Goal: Information Seeking & Learning: Learn about a topic

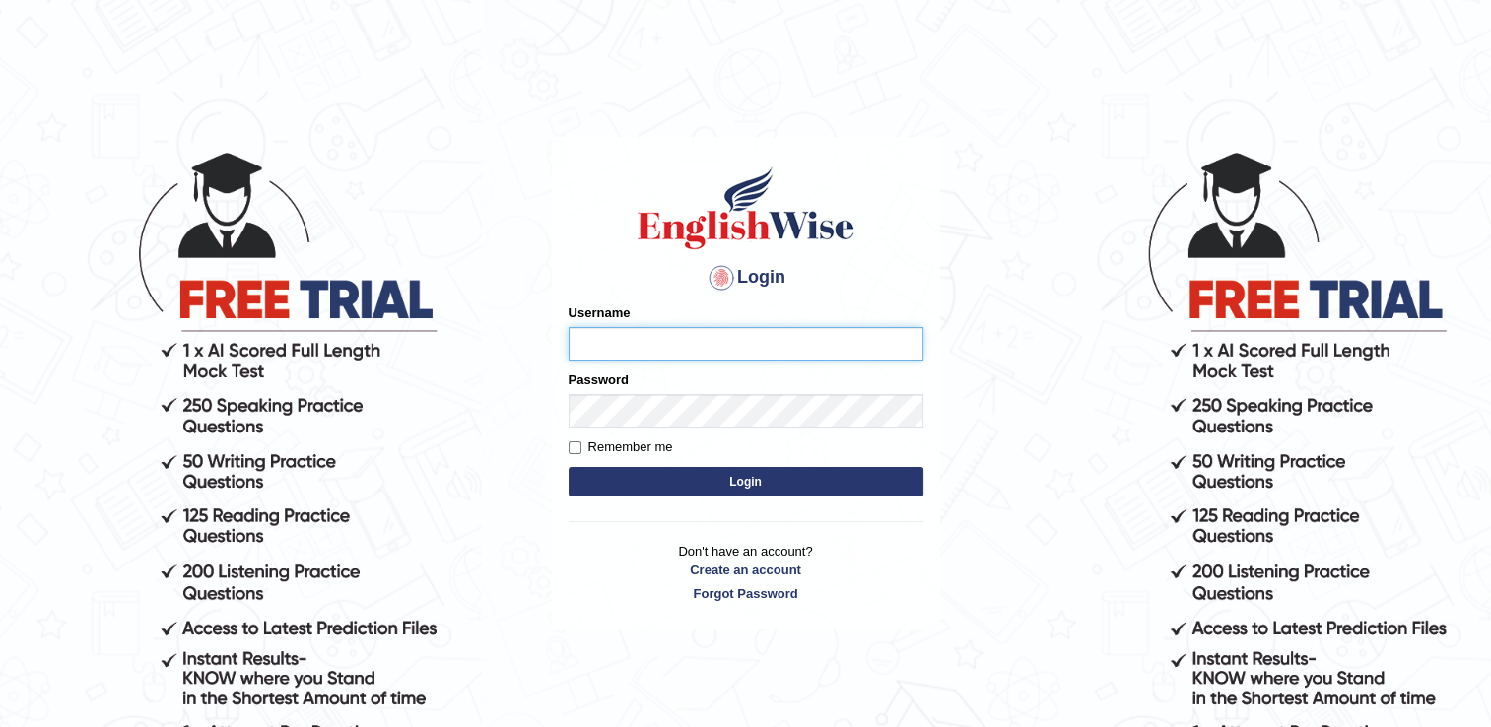
type input "Ajit123"
click at [638, 473] on button "Login" at bounding box center [746, 482] width 355 height 30
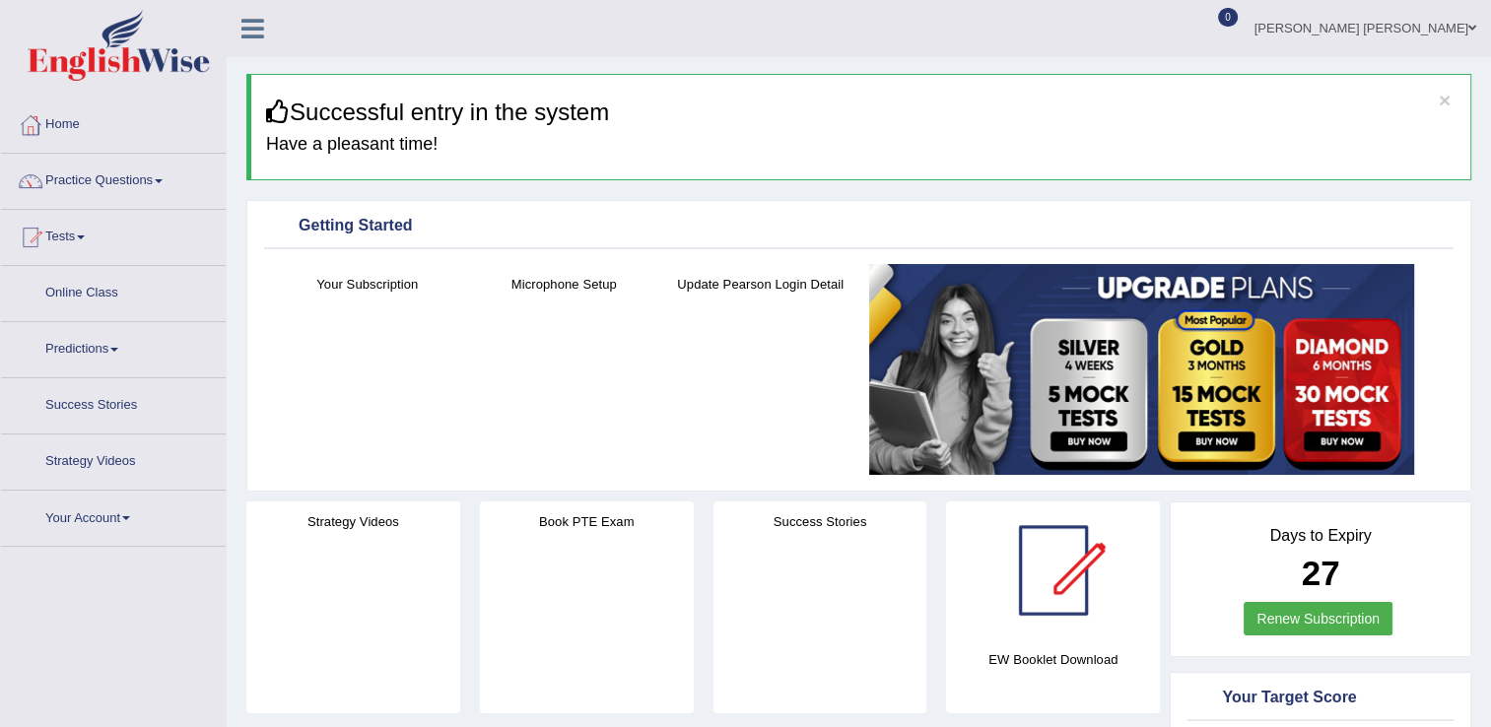
scroll to position [197, 0]
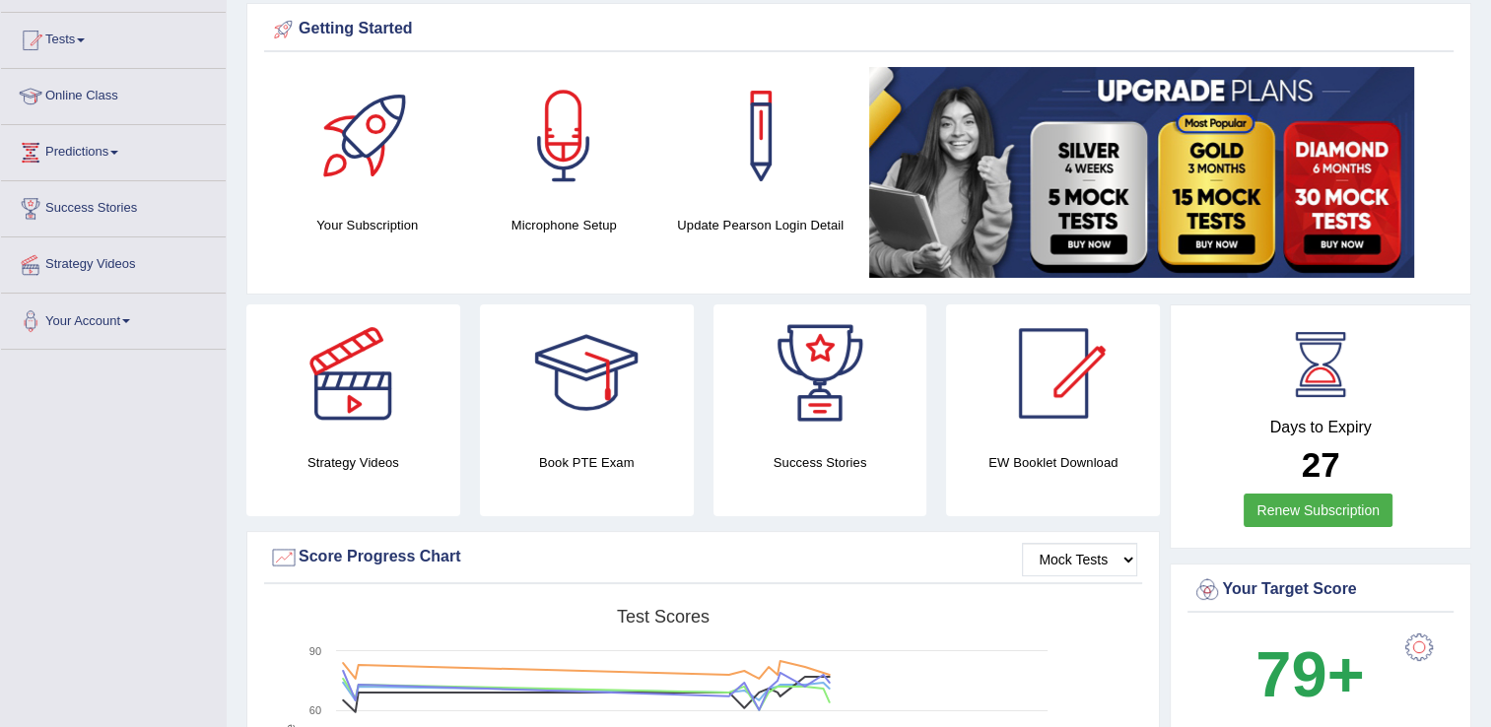
click at [360, 455] on h4 "Strategy Videos" at bounding box center [353, 462] width 214 height 21
click at [352, 388] on div at bounding box center [353, 374] width 138 height 138
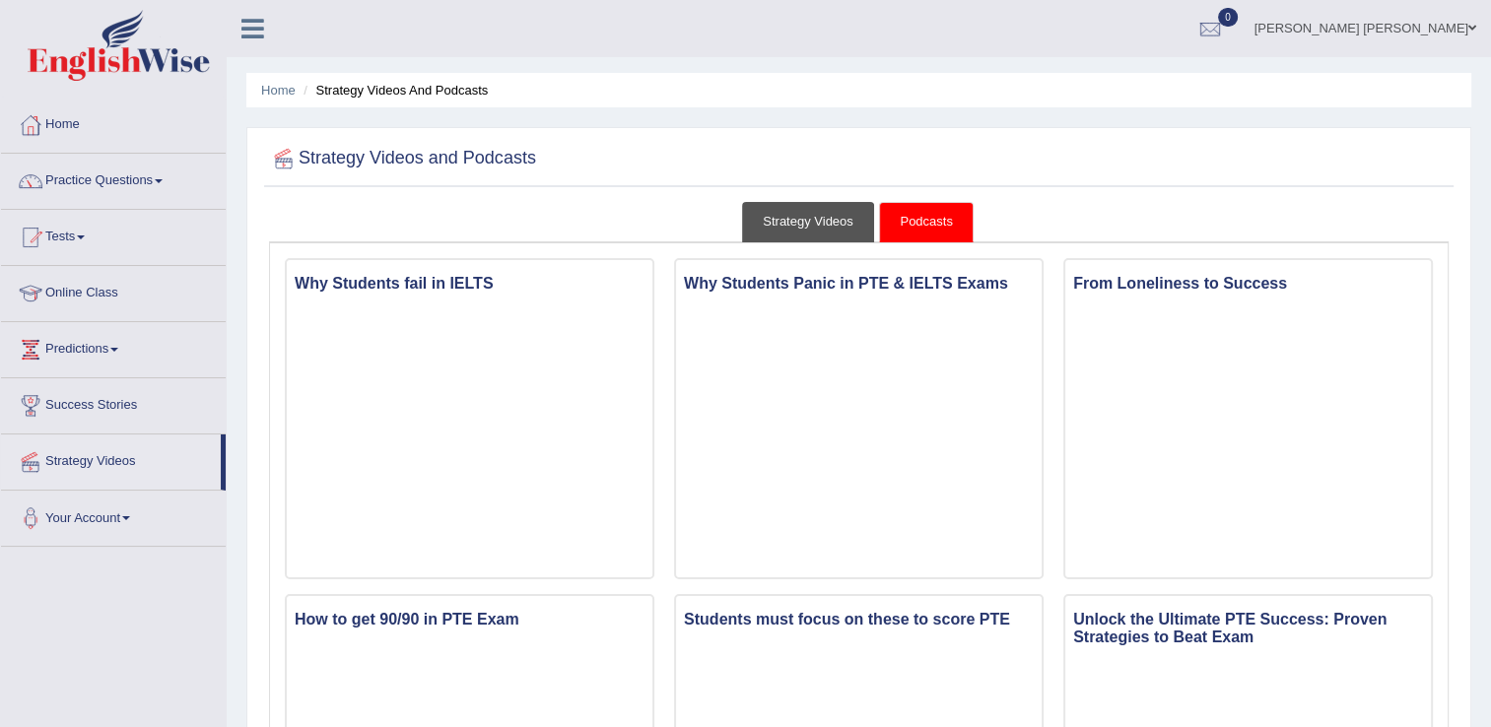
click at [813, 219] on link "Strategy Videos" at bounding box center [808, 222] width 132 height 40
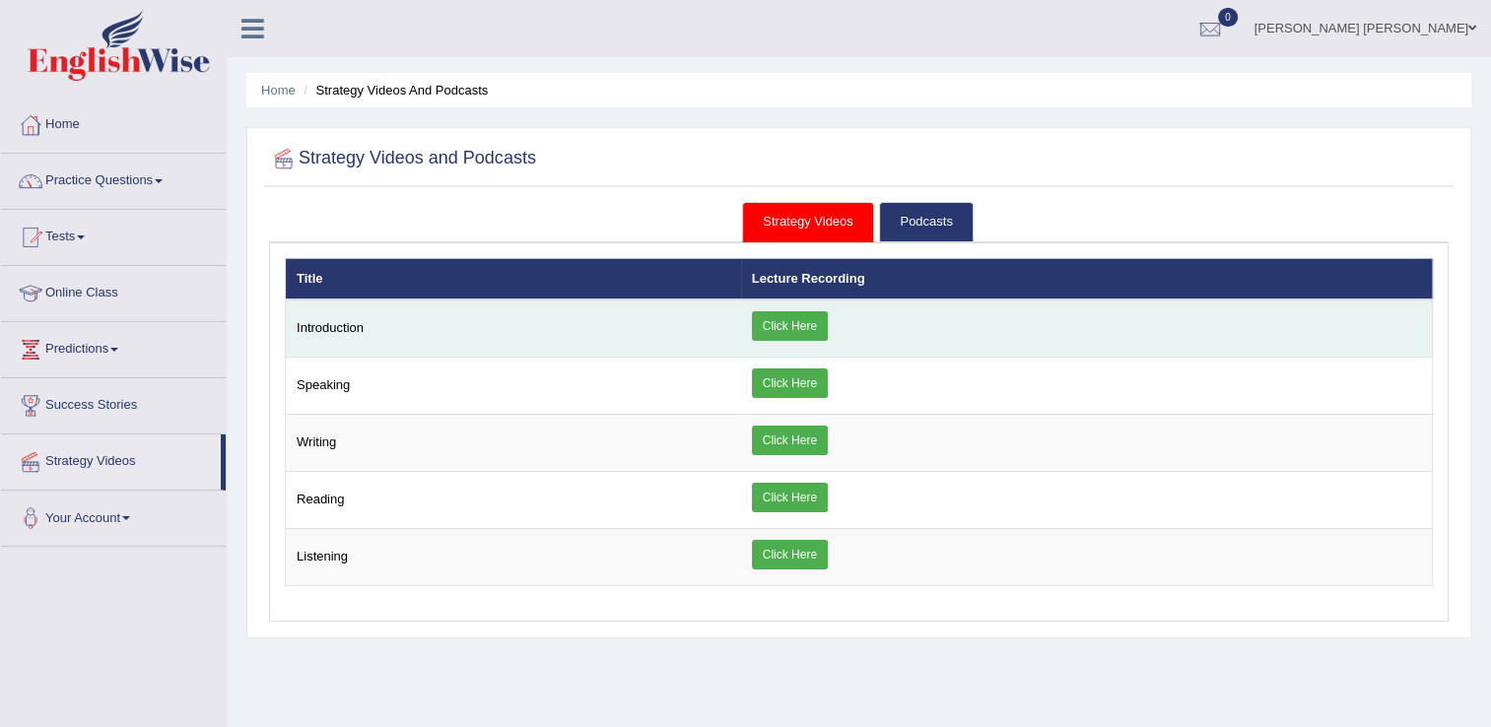
click at [796, 325] on link "Click Here" at bounding box center [790, 326] width 76 height 30
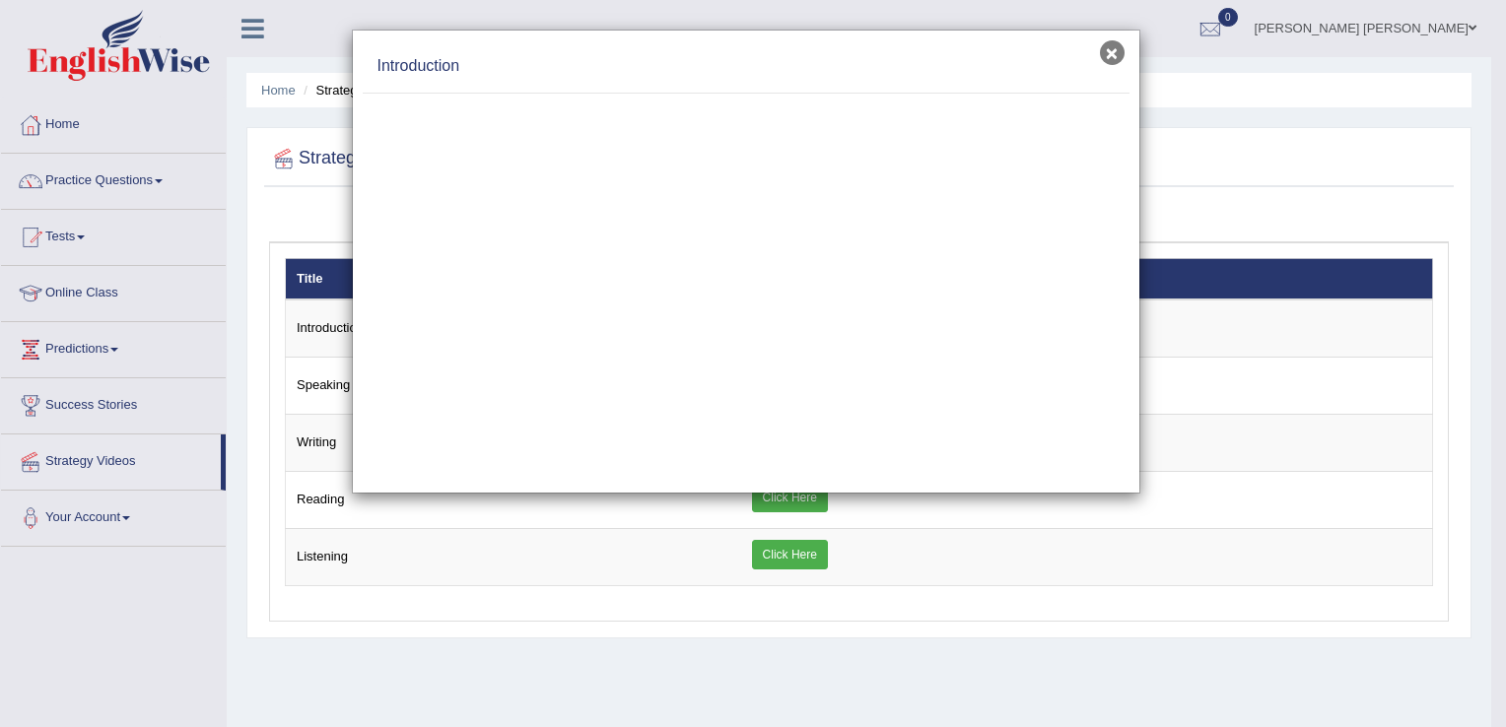
click at [1112, 53] on button "×" at bounding box center [1112, 52] width 25 height 25
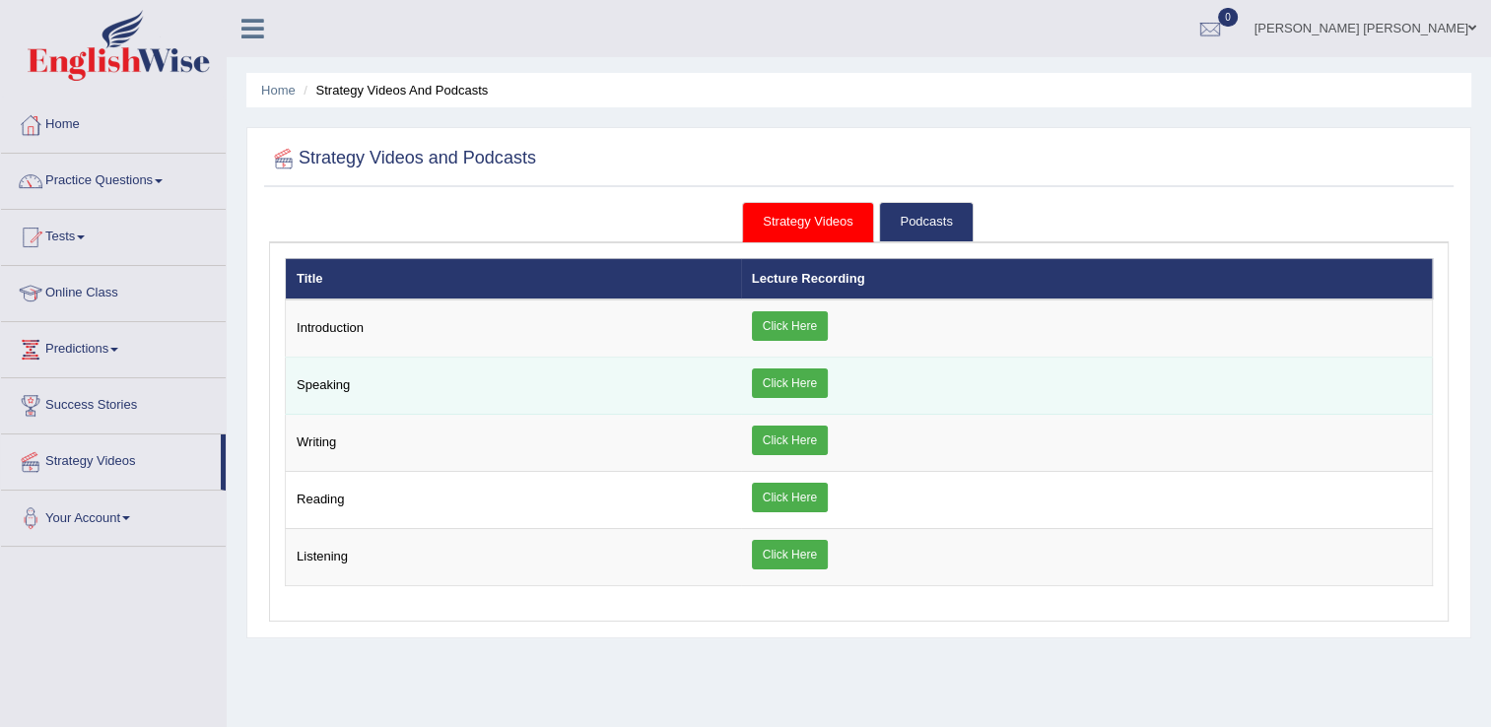
click at [812, 380] on link "Click Here" at bounding box center [790, 384] width 76 height 30
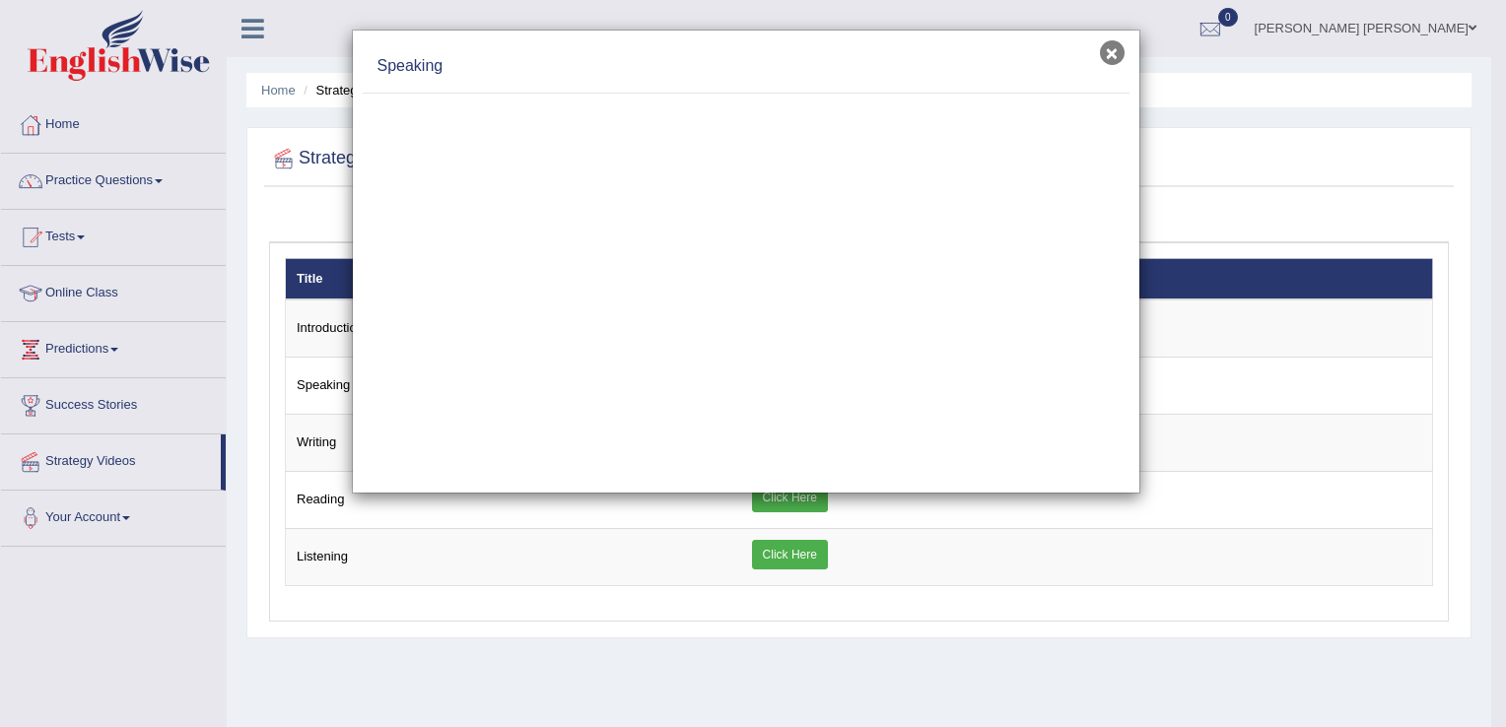
click at [1108, 55] on button "×" at bounding box center [1112, 52] width 25 height 25
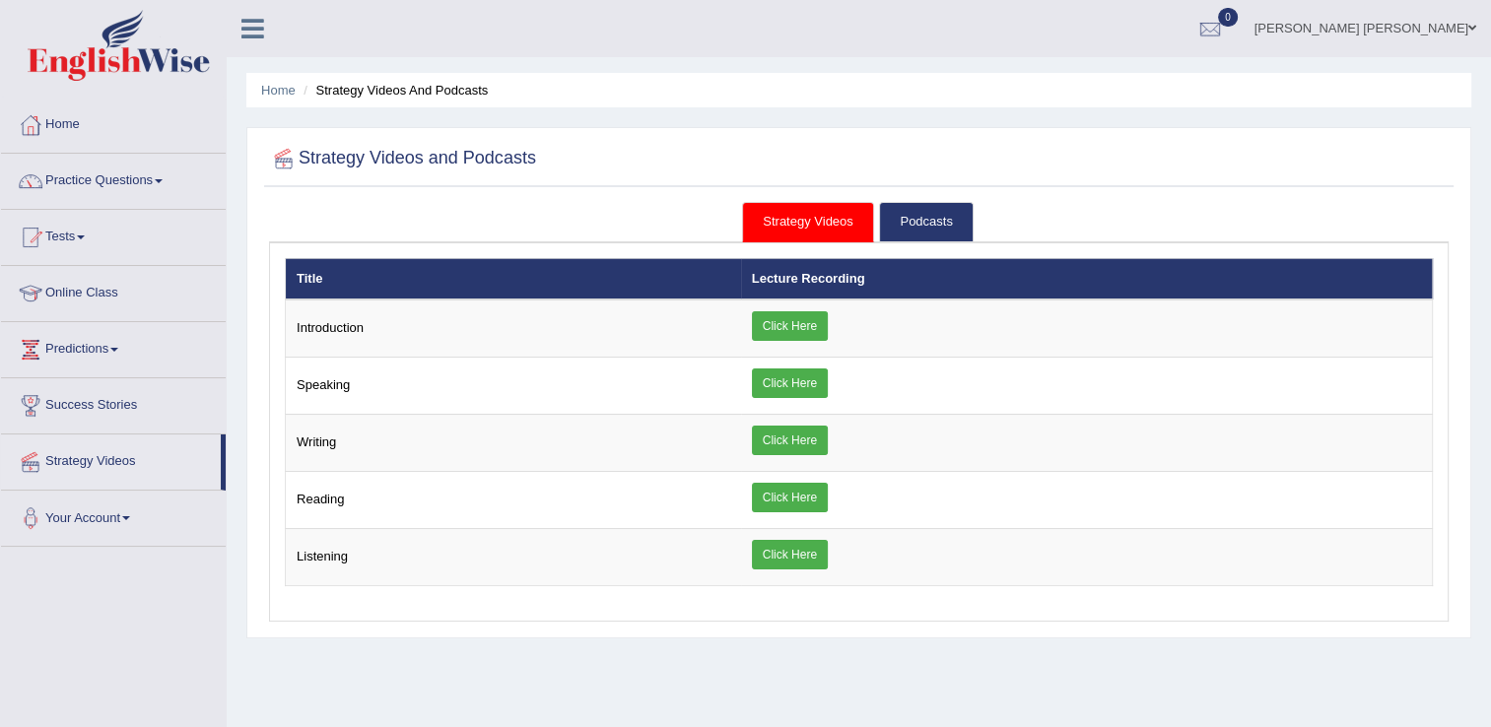
click at [105, 290] on link "Online Class" at bounding box center [113, 290] width 225 height 49
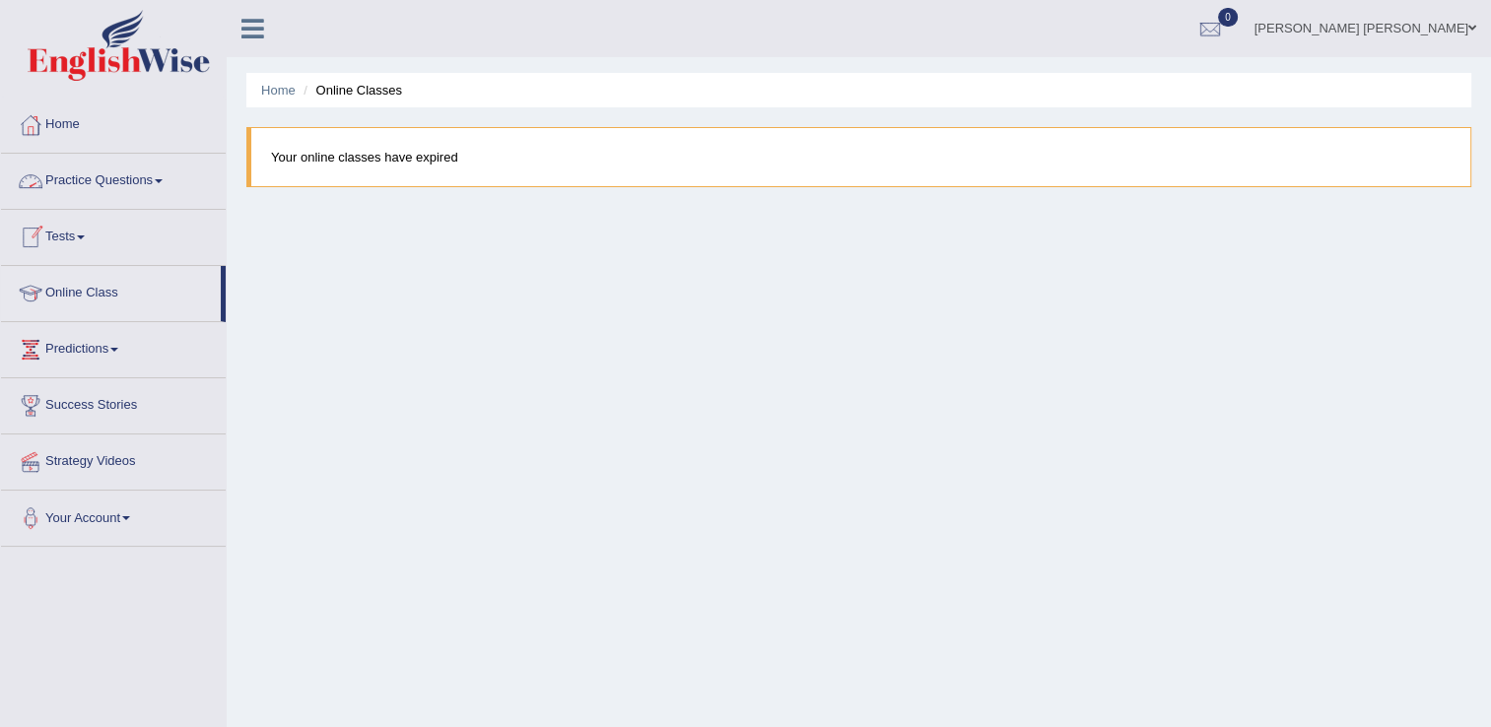
click at [95, 235] on link "Tests" at bounding box center [113, 234] width 225 height 49
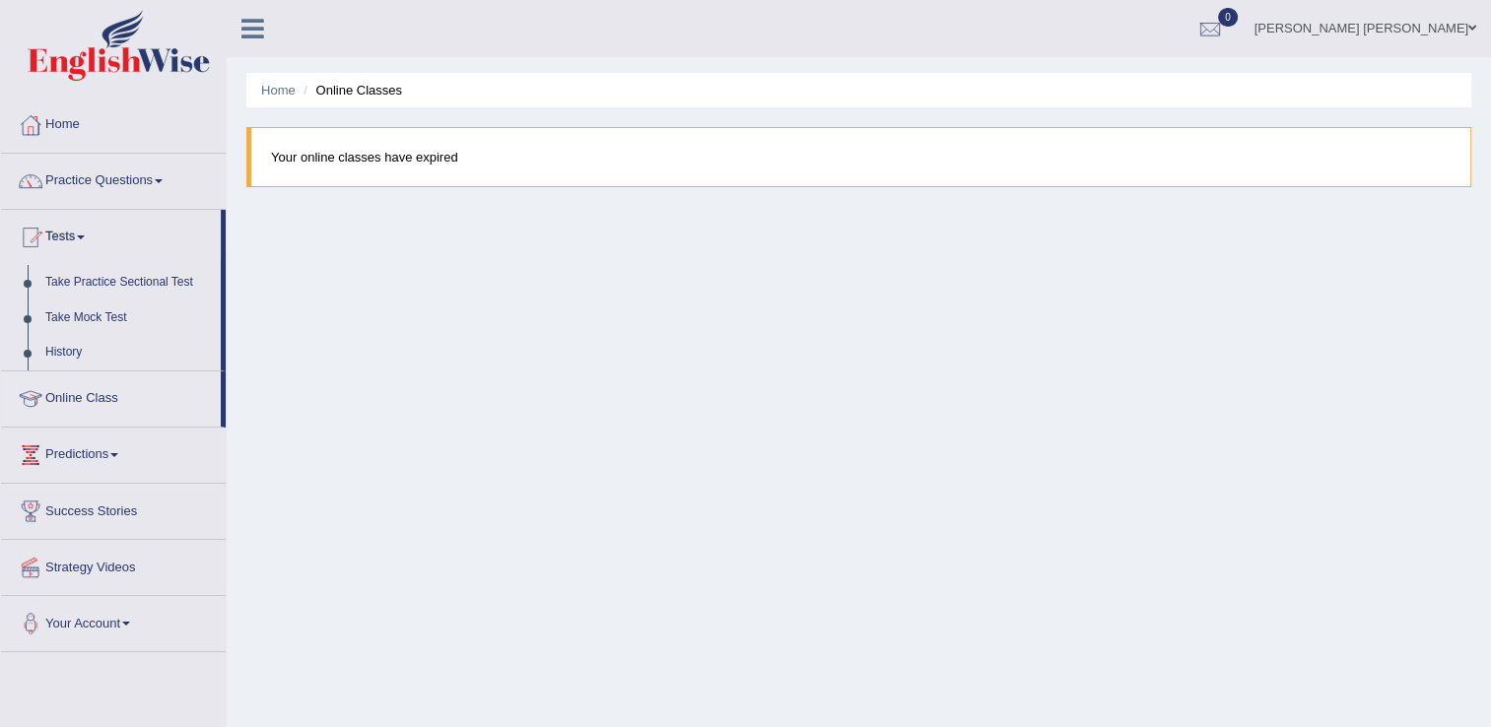
click at [130, 175] on link "Practice Questions" at bounding box center [113, 178] width 225 height 49
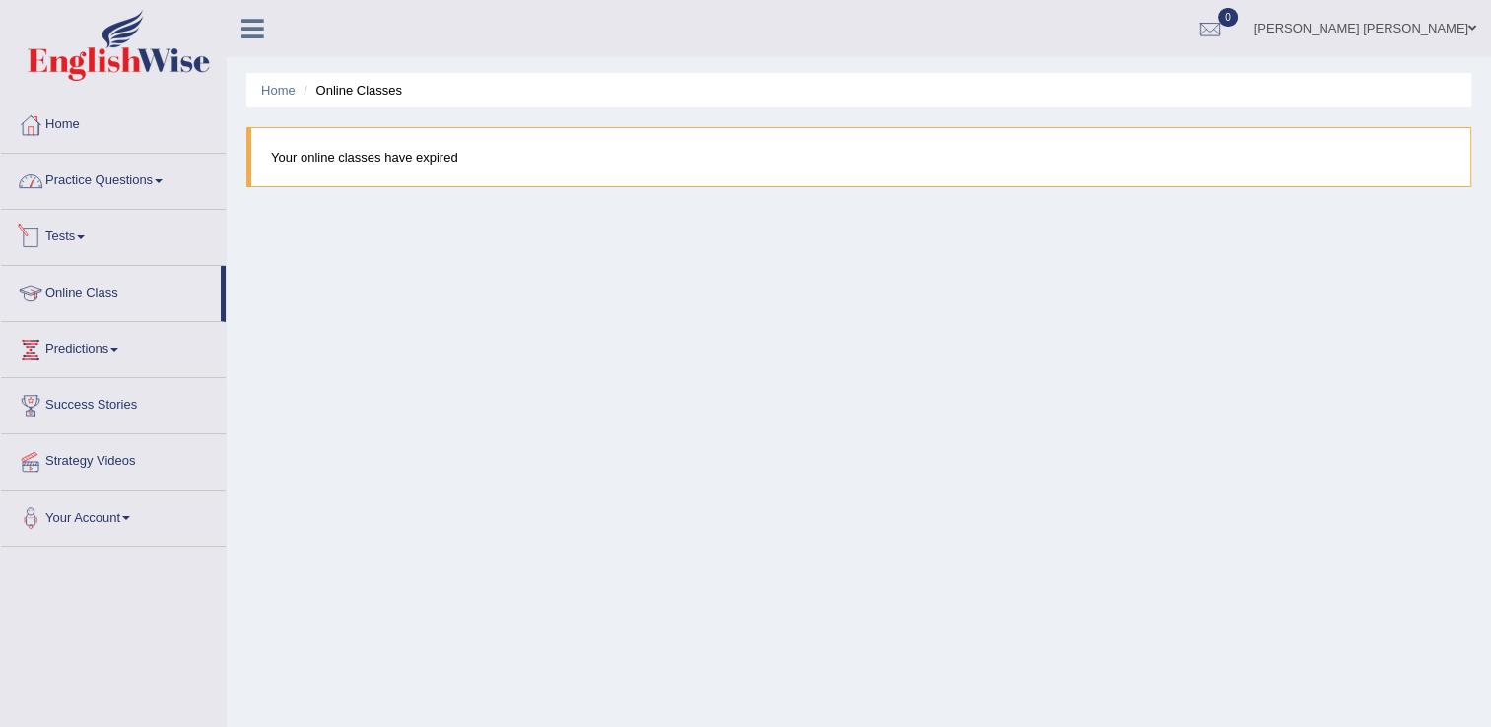
click at [134, 175] on link "Practice Questions" at bounding box center [113, 178] width 225 height 49
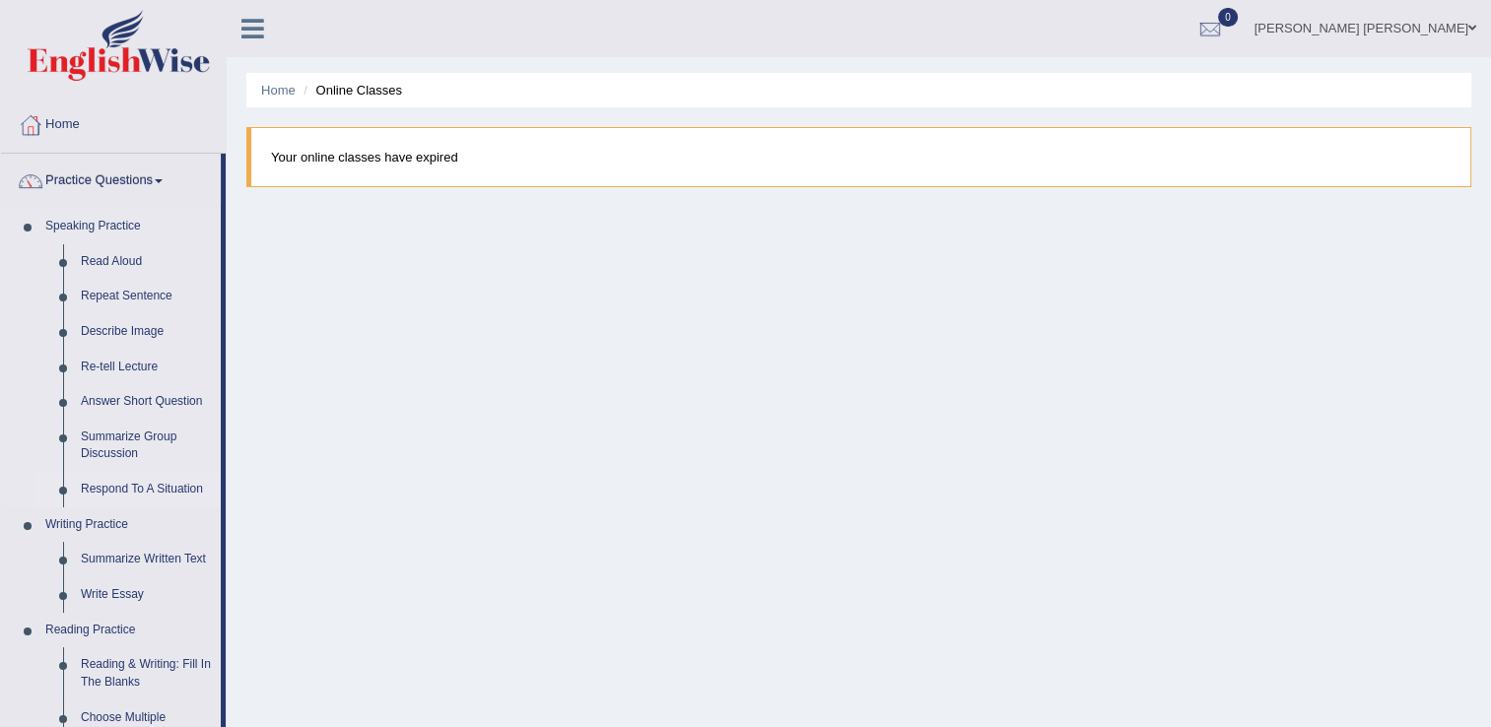
click at [126, 493] on link "Respond To A Situation" at bounding box center [146, 489] width 149 height 35
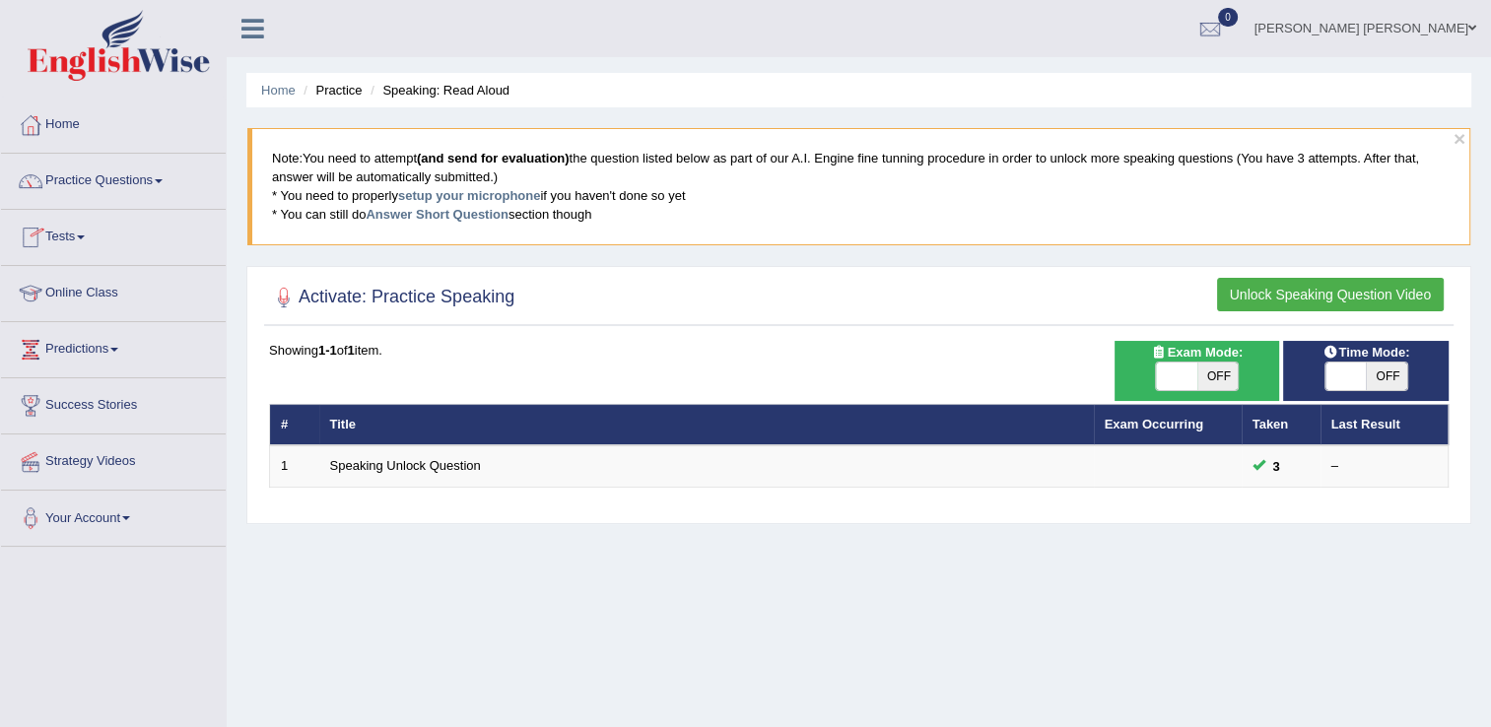
click at [1208, 373] on span "OFF" at bounding box center [1218, 377] width 41 height 28
checkbox input "true"
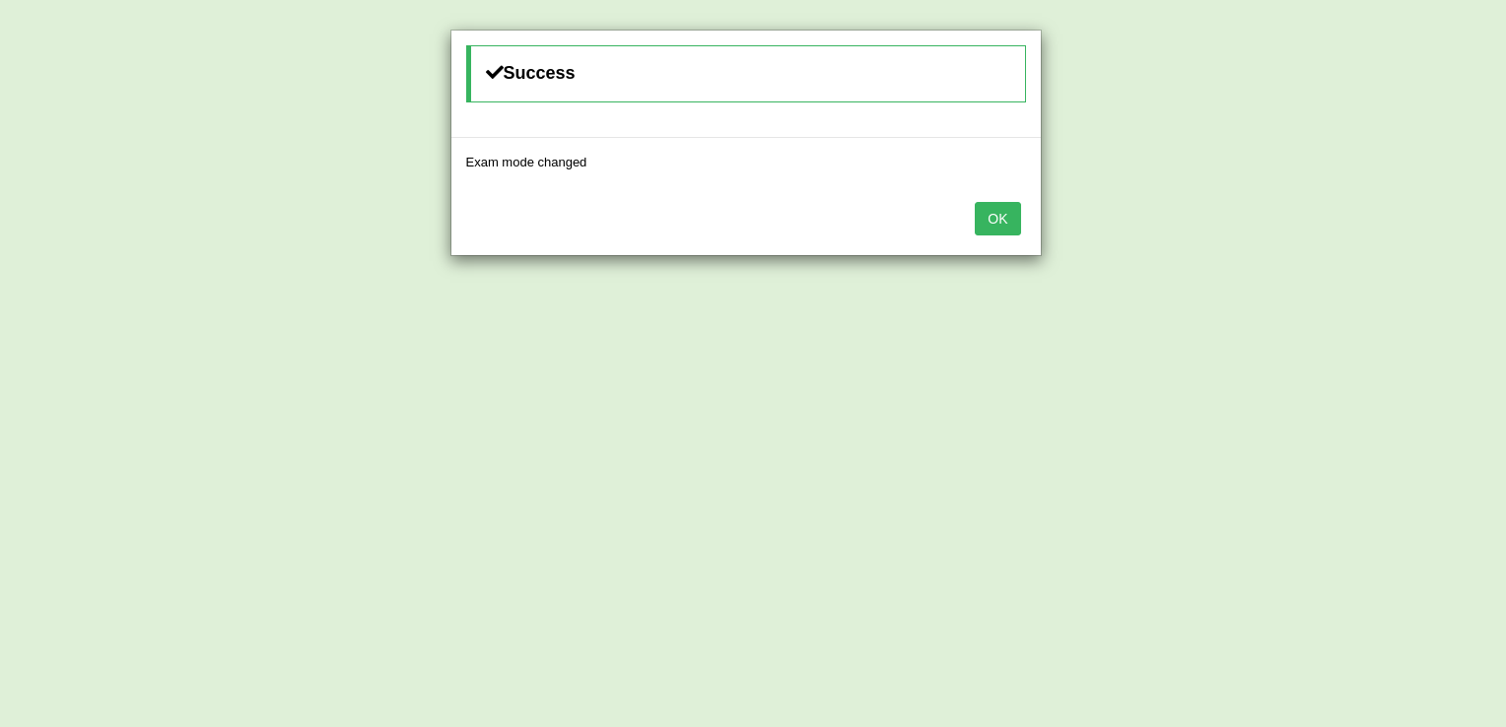
click at [1015, 209] on button "OK" at bounding box center [997, 219] width 45 height 34
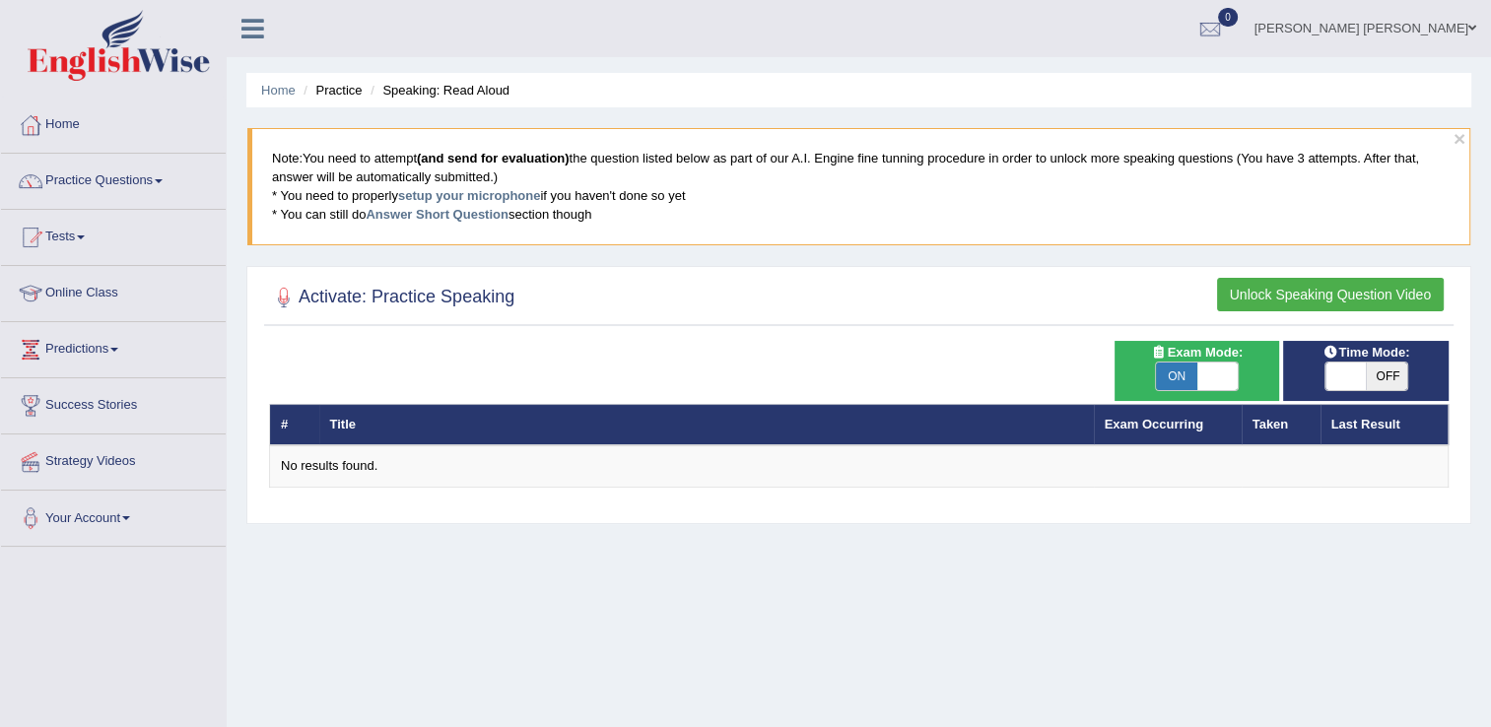
click at [1372, 376] on span "OFF" at bounding box center [1386, 377] width 41 height 28
checkbox input "true"
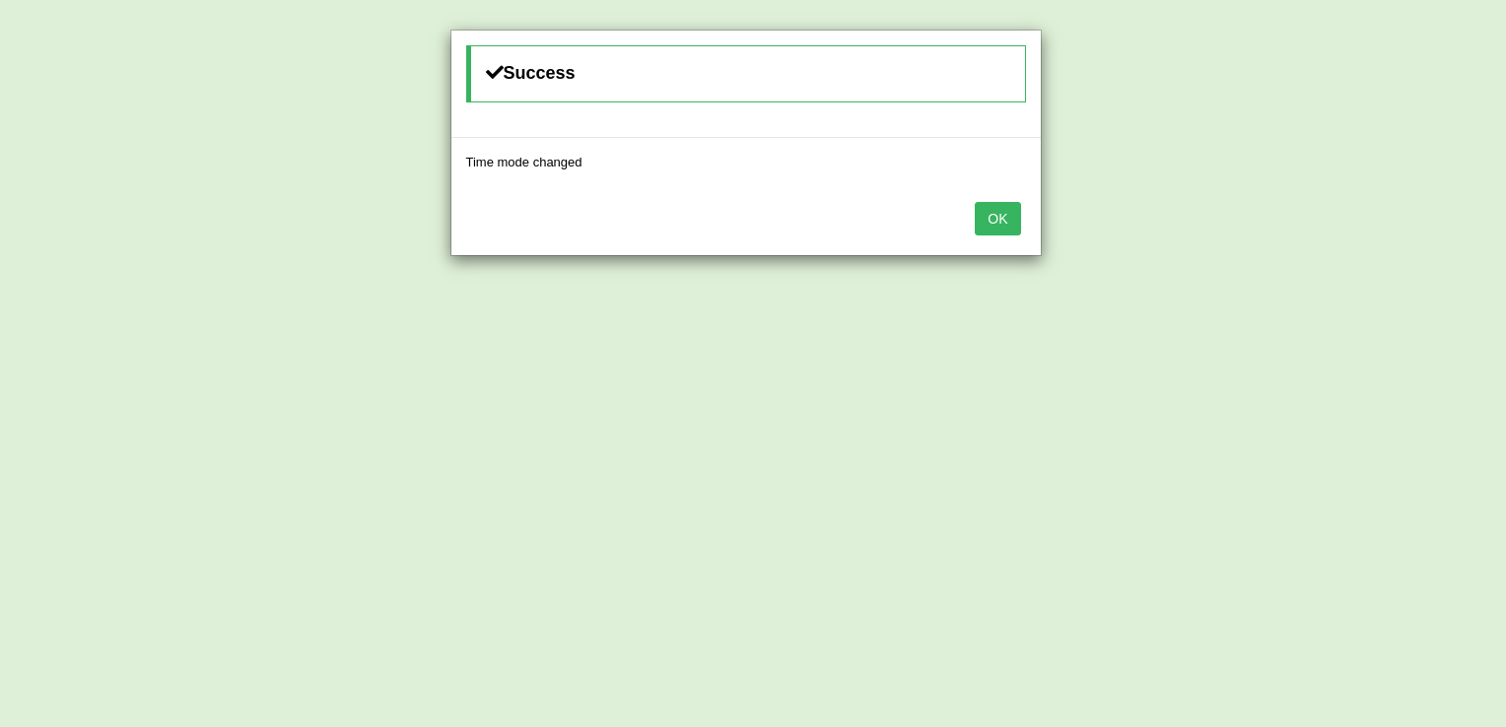
click at [1001, 223] on button "OK" at bounding box center [997, 219] width 45 height 34
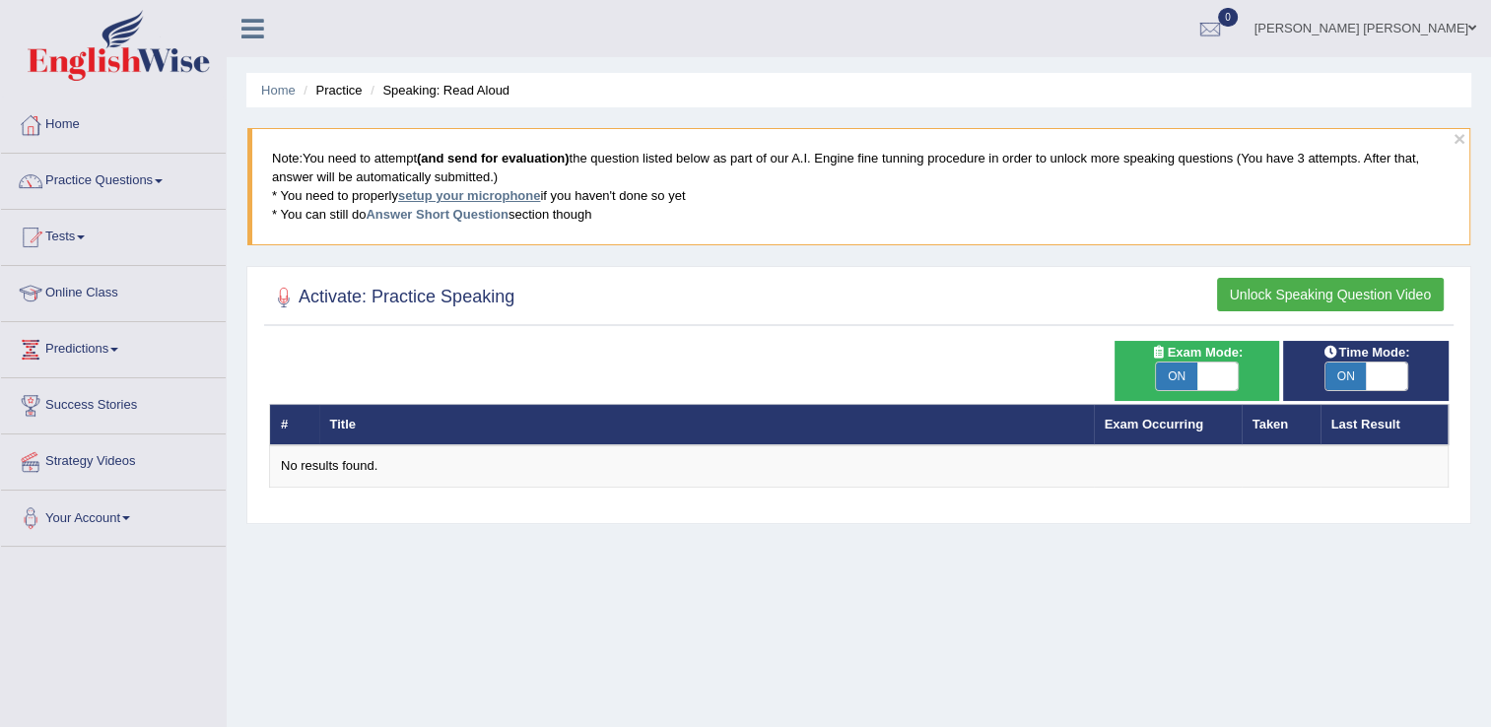
click at [472, 194] on link "setup your microphone" at bounding box center [469, 195] width 142 height 15
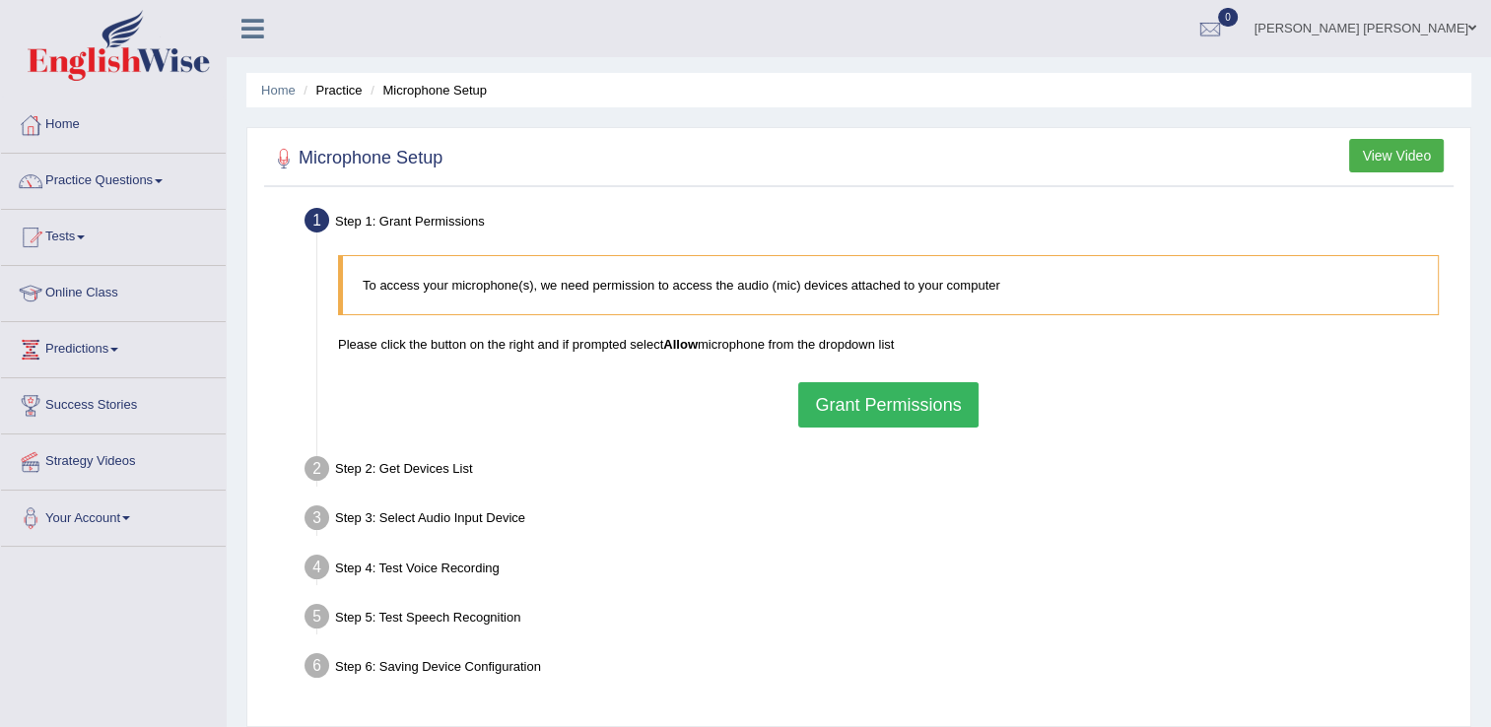
click at [869, 405] on button "Grant Permissions" at bounding box center [887, 404] width 179 height 45
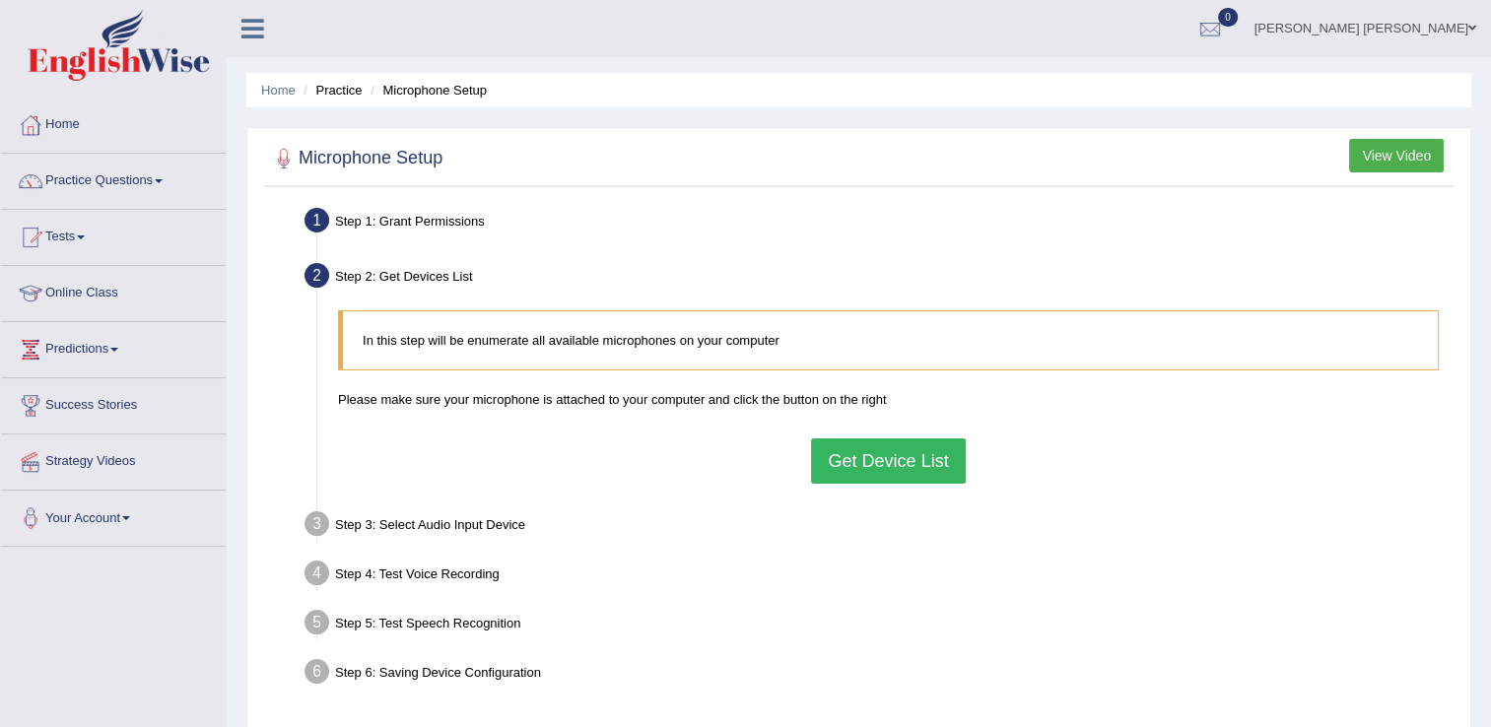
click at [880, 463] on button "Get Device List" at bounding box center [888, 461] width 154 height 45
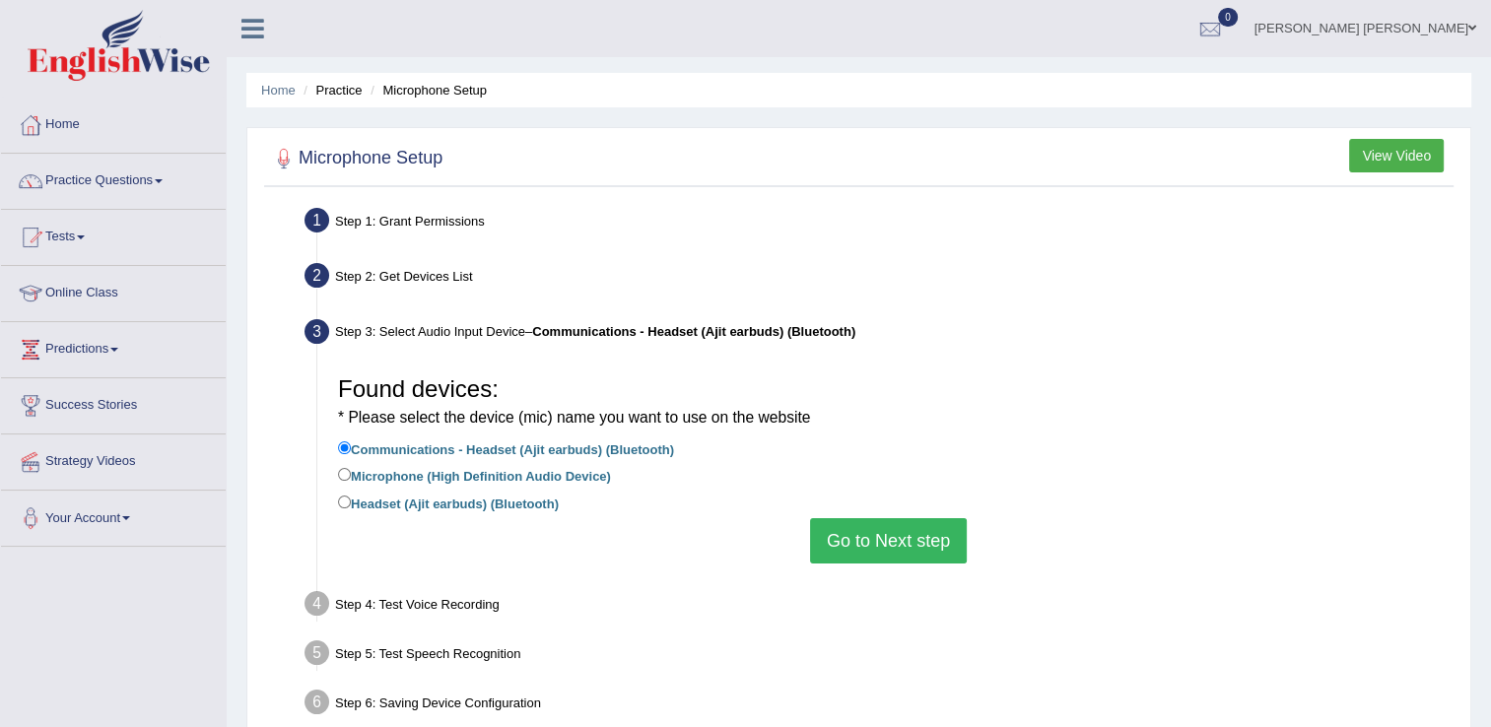
click at [882, 538] on button "Go to Next step" at bounding box center [888, 540] width 157 height 45
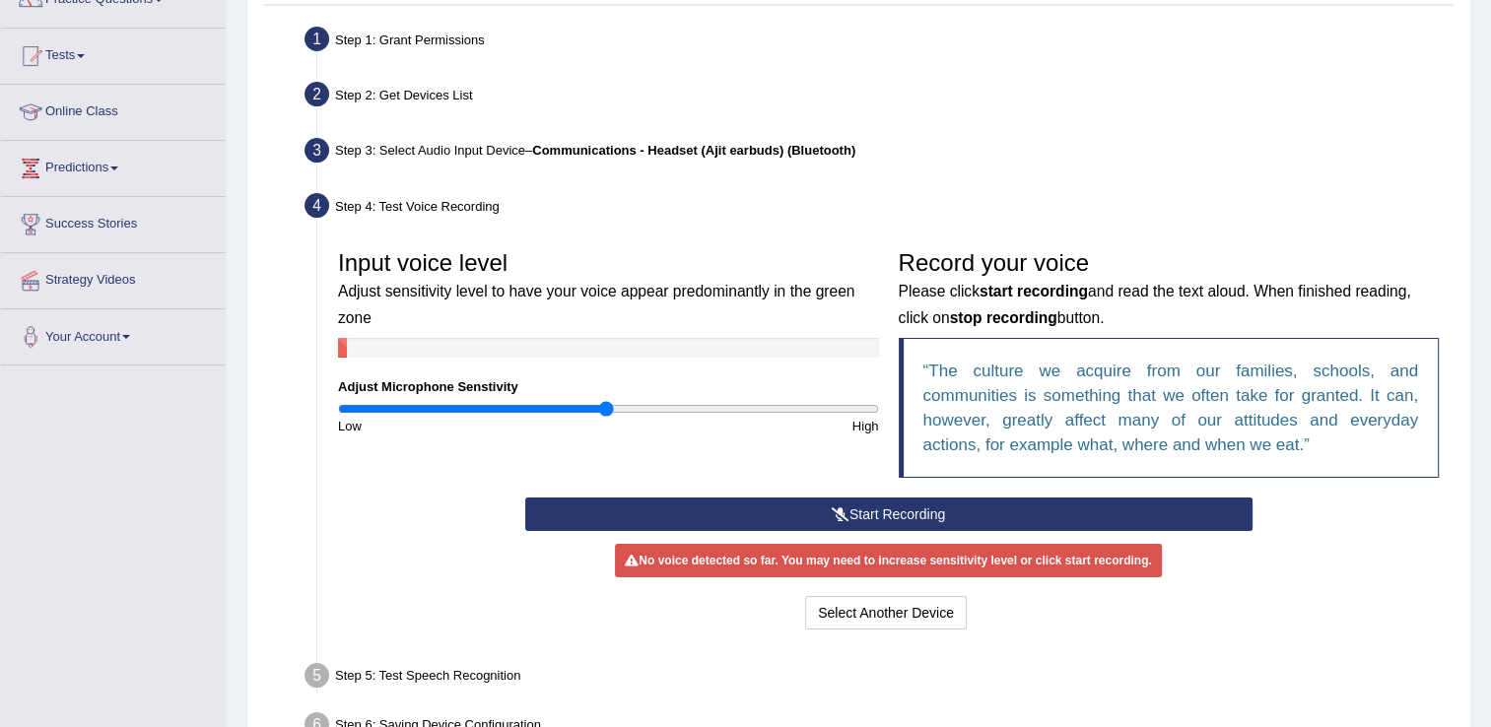
scroll to position [197, 0]
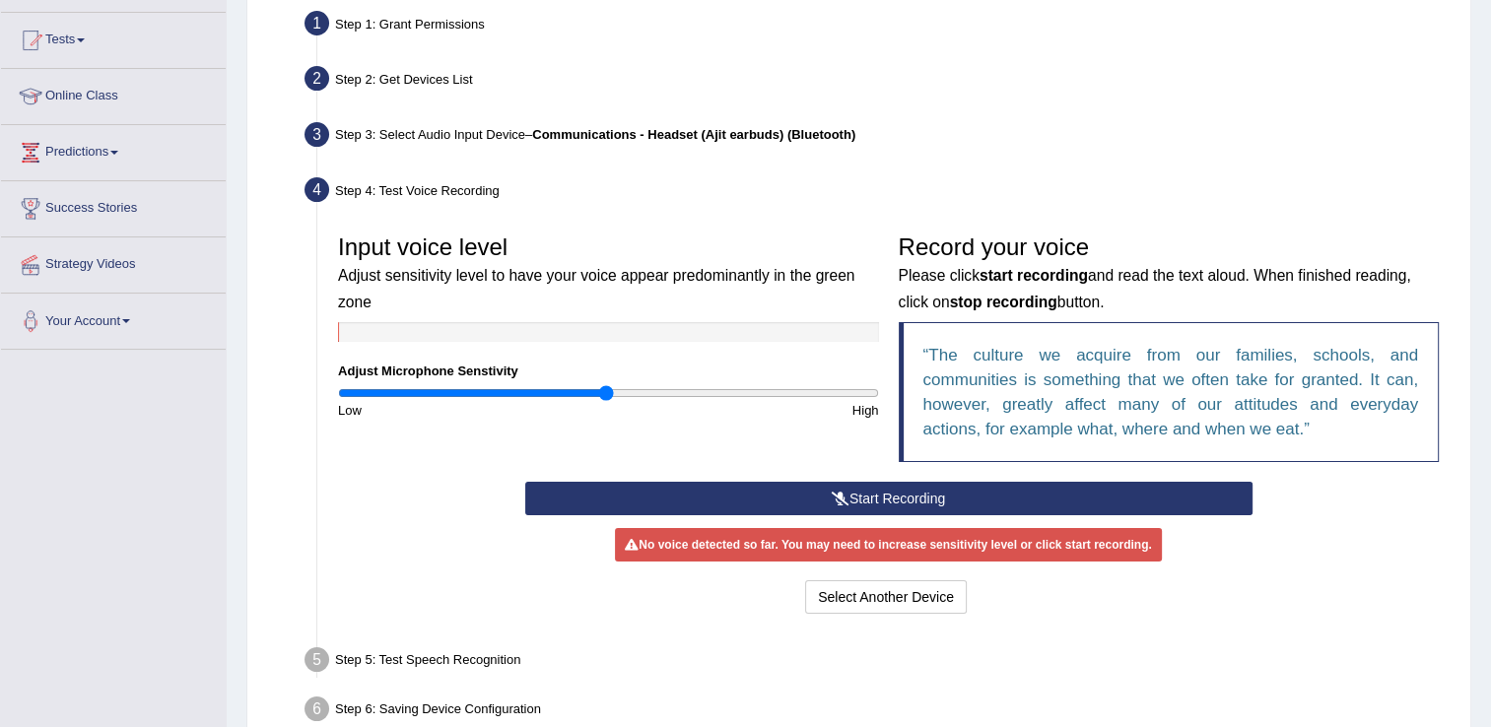
click at [775, 495] on button "Start Recording" at bounding box center [888, 499] width 727 height 34
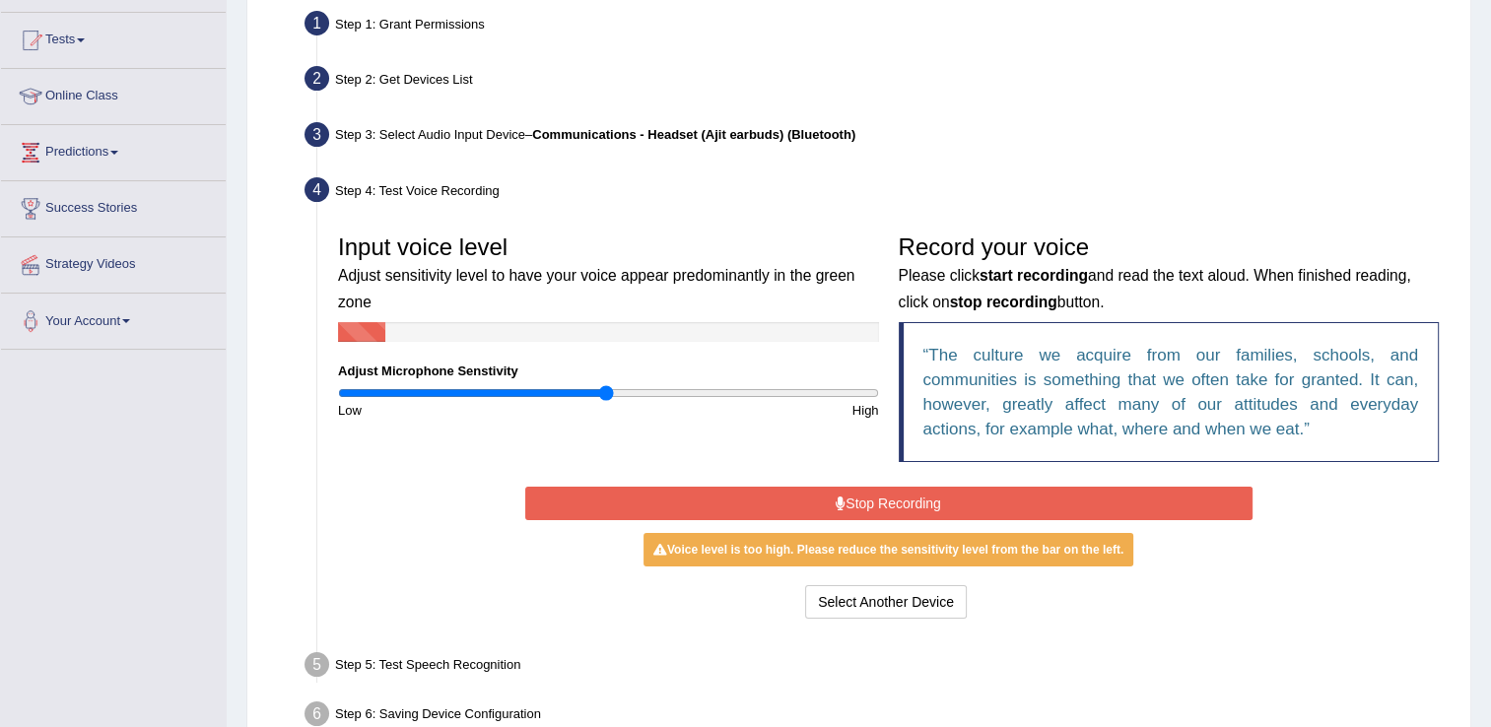
click at [839, 508] on icon at bounding box center [841, 504] width 10 height 14
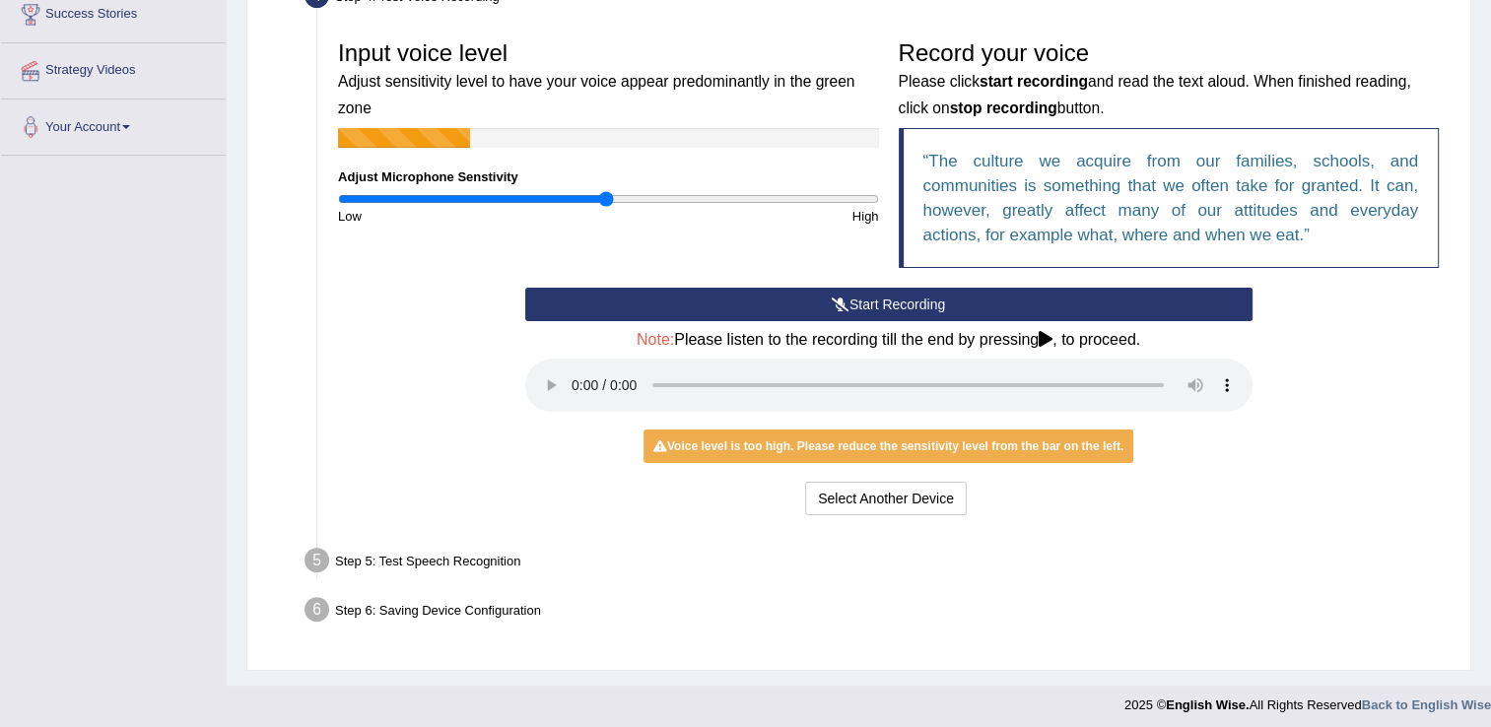
scroll to position [398, 0]
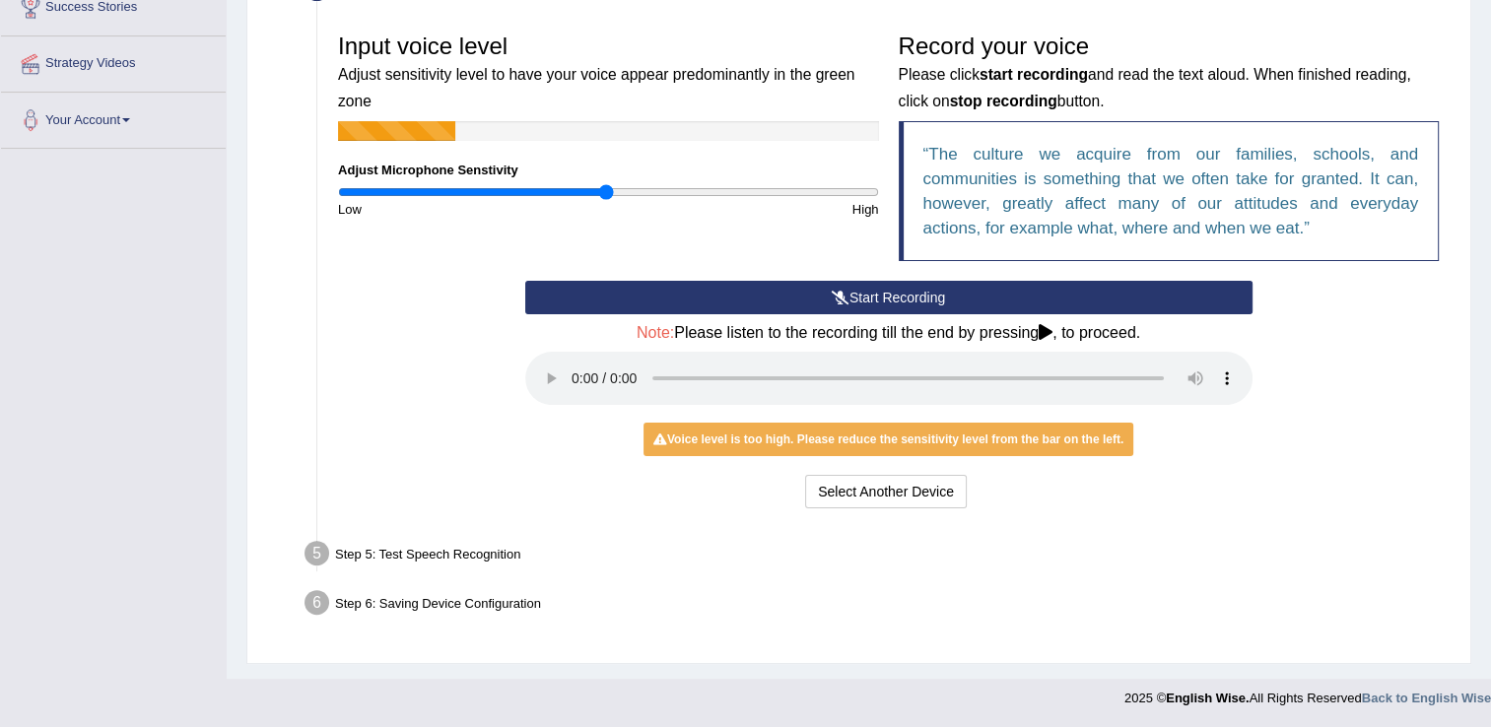
click at [868, 297] on button "Start Recording" at bounding box center [888, 298] width 727 height 34
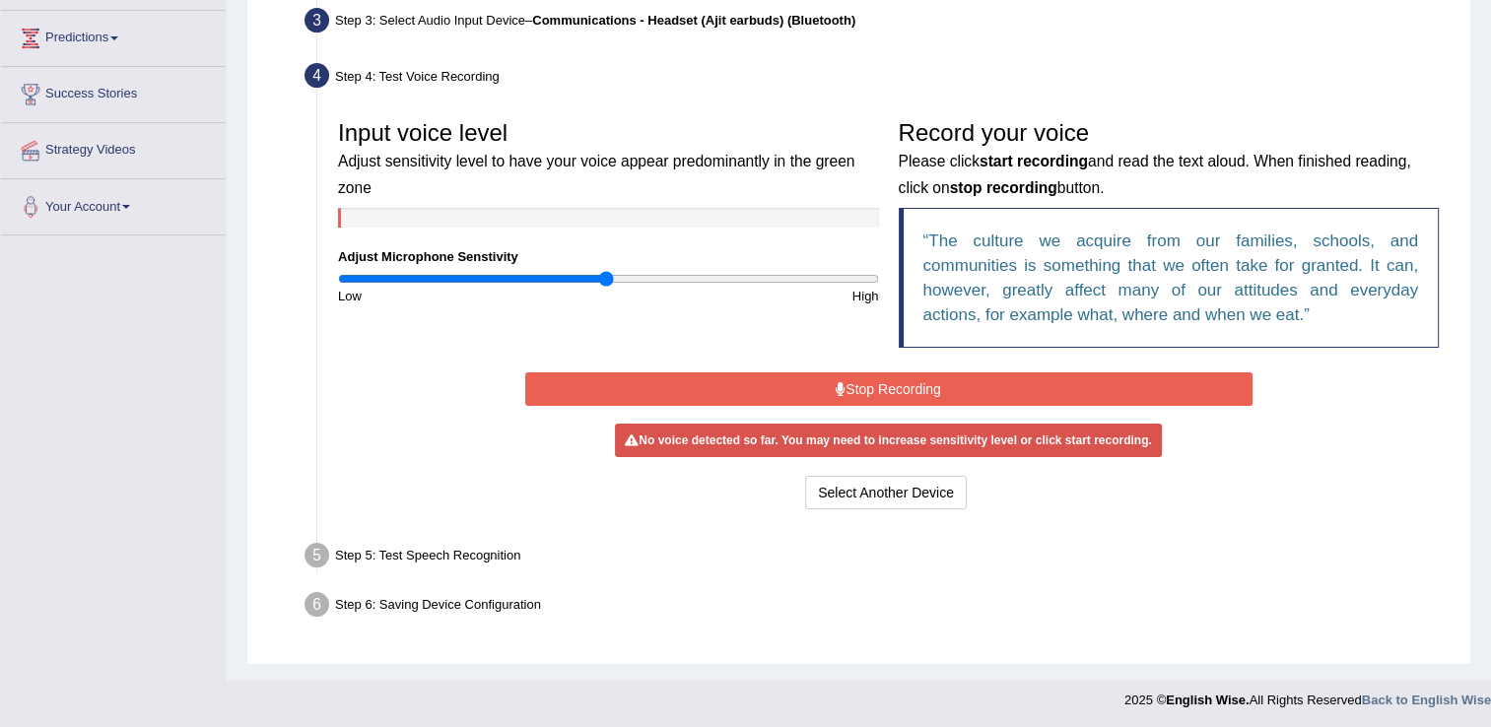
scroll to position [308, 0]
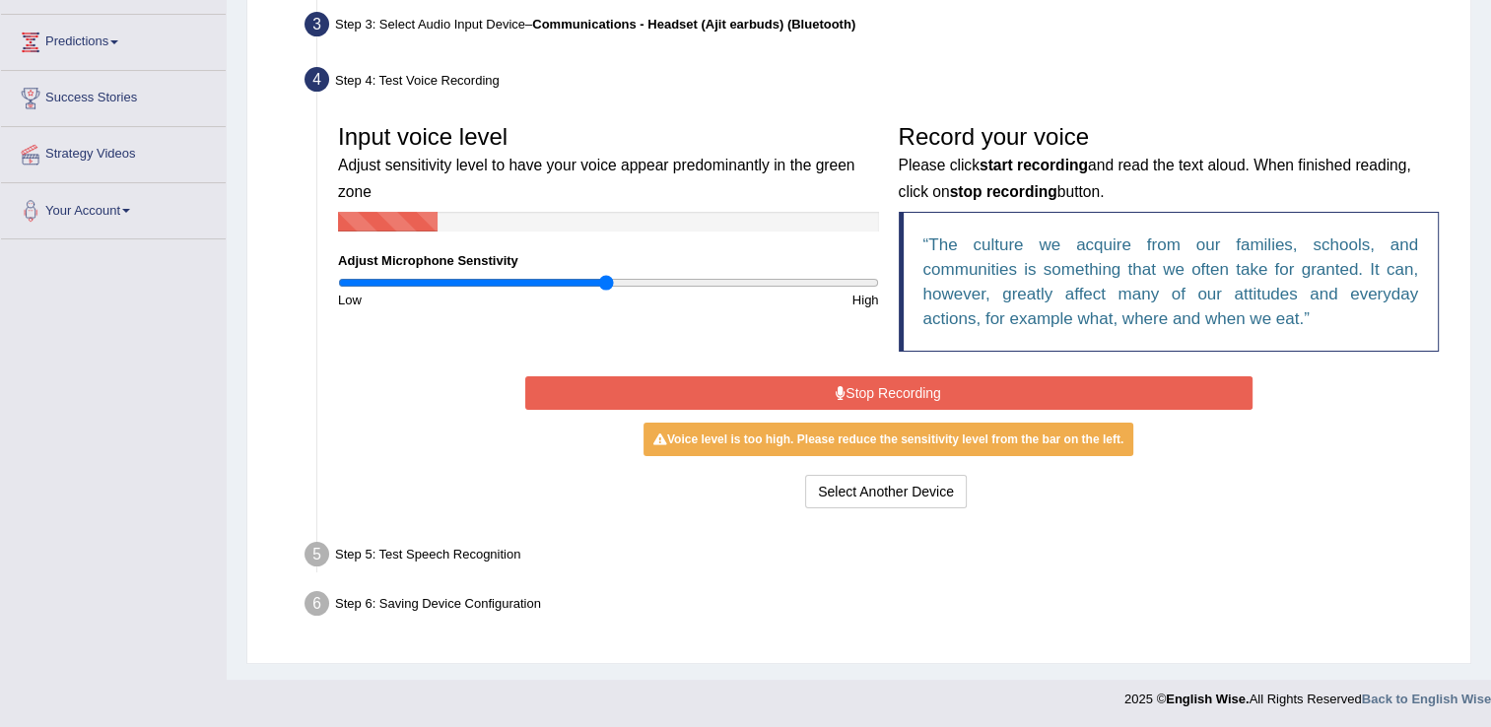
click at [800, 380] on button "Stop Recording" at bounding box center [888, 394] width 727 height 34
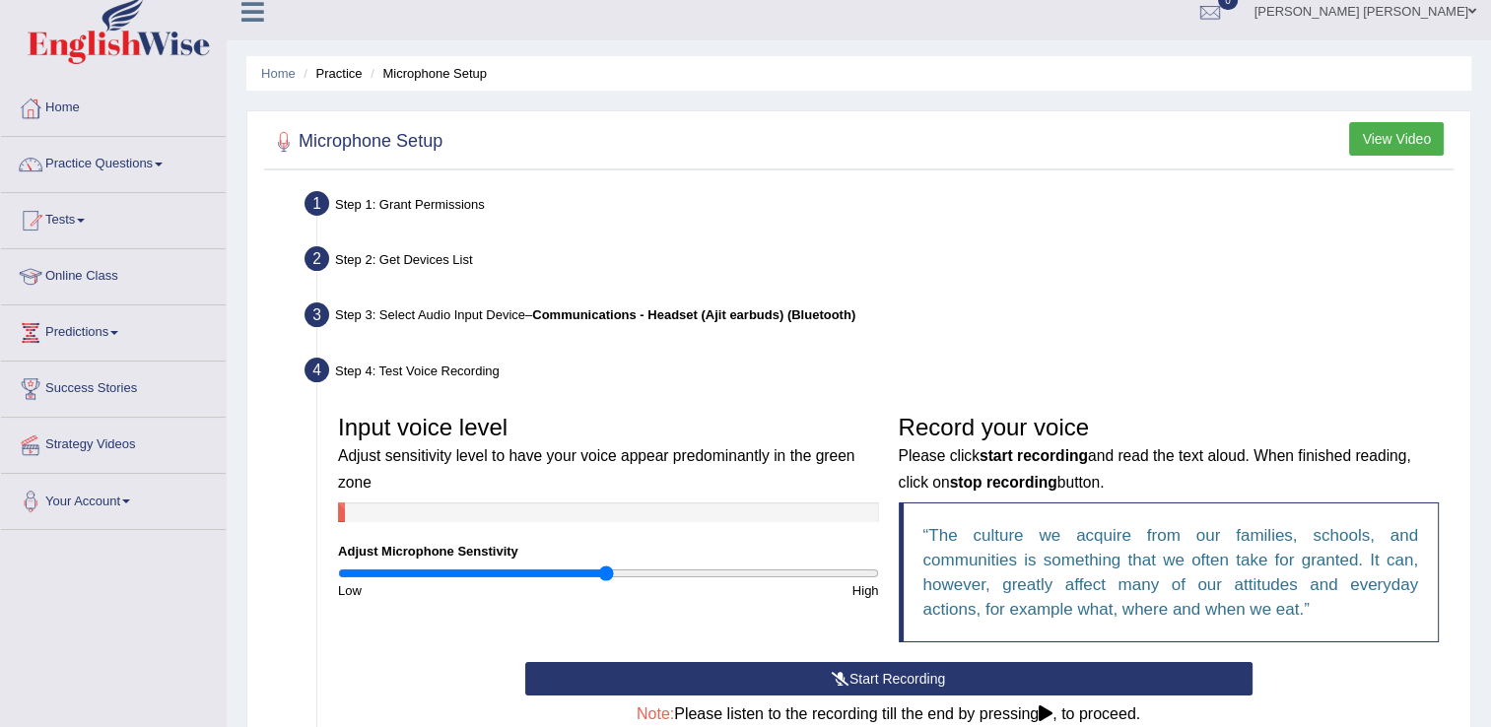
scroll to position [0, 0]
